Goal: Find specific page/section: Find specific page/section

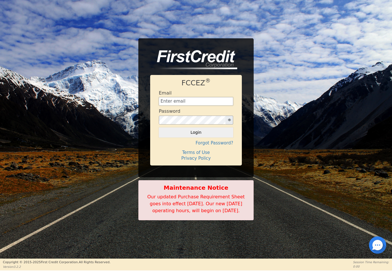
type input "[EMAIL_ADDRESS][DOMAIN_NAME]"
click at [196, 129] on button "Login" at bounding box center [196, 132] width 74 height 10
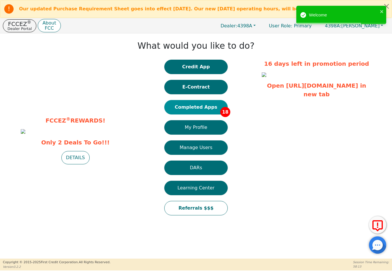
click at [208, 110] on button "Completed Apps 18" at bounding box center [195, 107] width 63 height 14
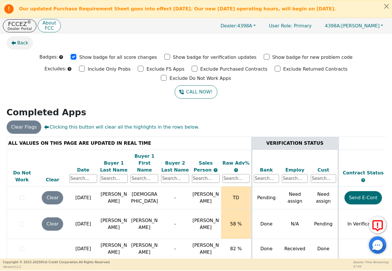
click at [21, 40] on span "Back" at bounding box center [22, 42] width 11 height 7
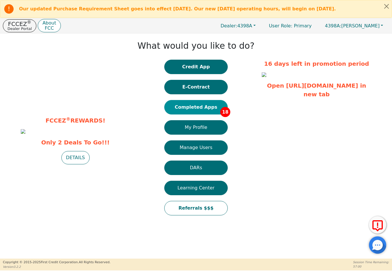
click at [180, 110] on button "Completed Apps 18" at bounding box center [195, 107] width 63 height 14
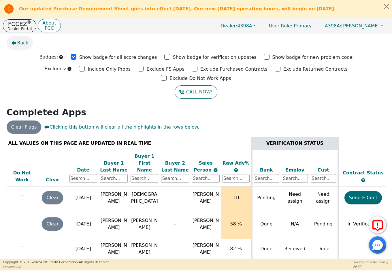
click at [22, 45] on span "Back" at bounding box center [22, 42] width 11 height 7
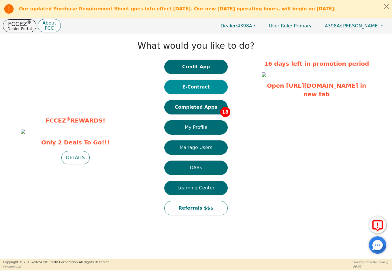
click at [206, 86] on button "E-Contract" at bounding box center [195, 87] width 63 height 14
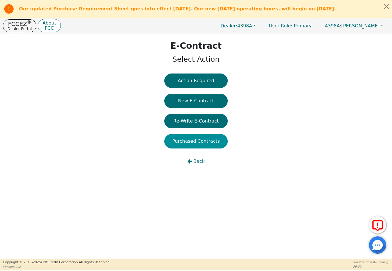
click at [200, 141] on button "Purchased Contracts" at bounding box center [195, 141] width 63 height 14
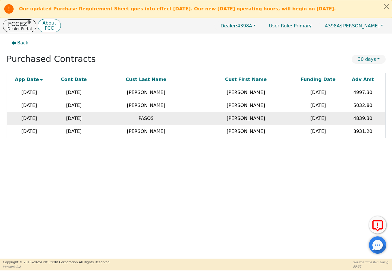
scroll to position [0, 0]
